Goal: Information Seeking & Learning: Find specific fact

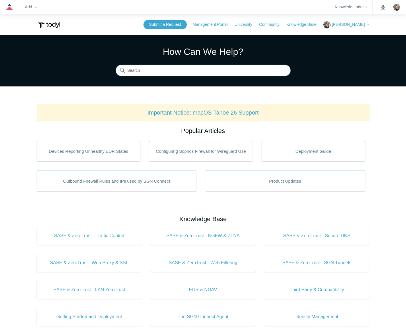
click at [244, 69] on input "Search" at bounding box center [203, 70] width 175 height 11
type input "watchdog"
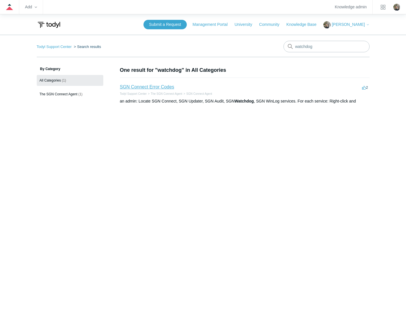
click at [161, 86] on link "SGN Connect Error Codes" at bounding box center [147, 86] width 54 height 5
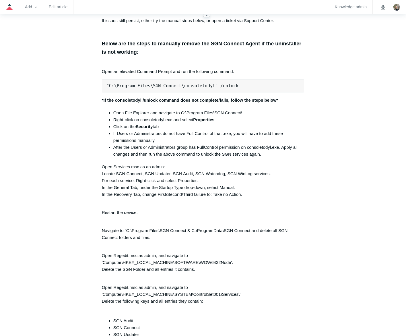
scroll to position [1343, 0]
